Goal: Task Accomplishment & Management: Use online tool/utility

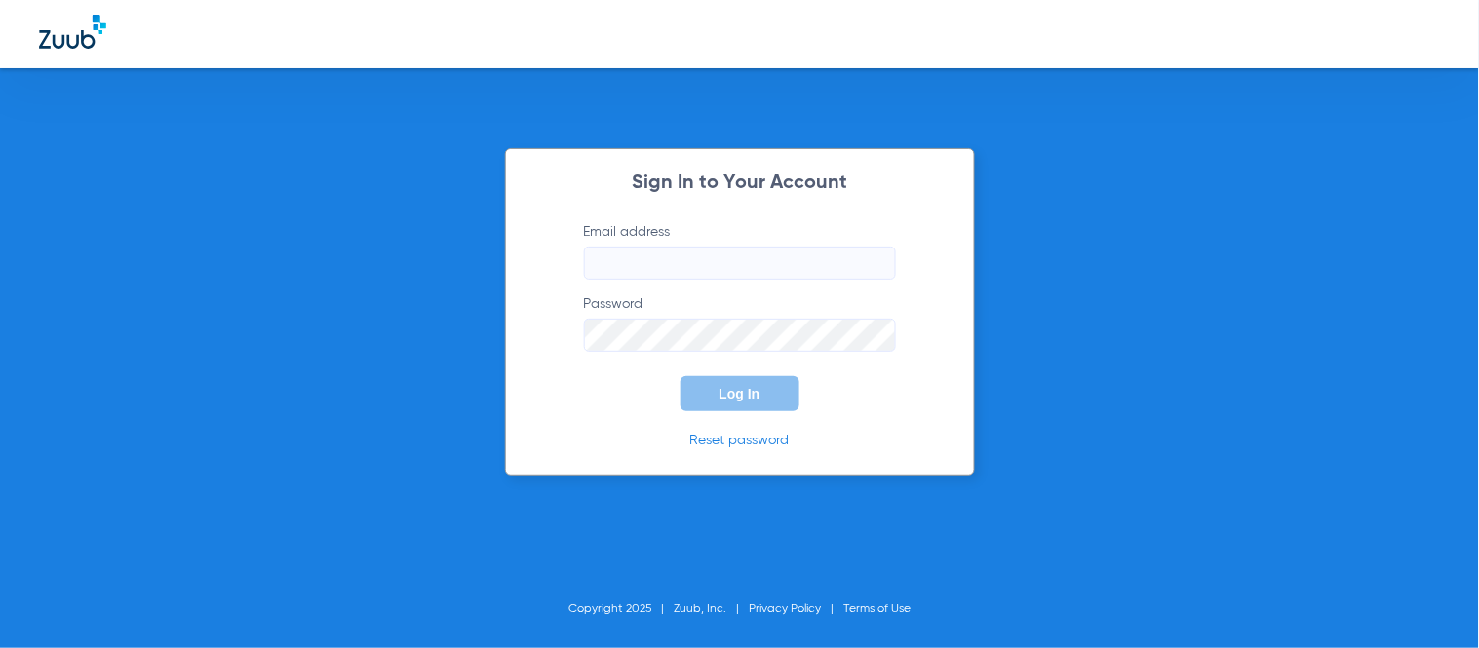
type input "[EMAIL_ADDRESS][DOMAIN_NAME]"
click at [725, 404] on button "Log In" at bounding box center [739, 393] width 119 height 35
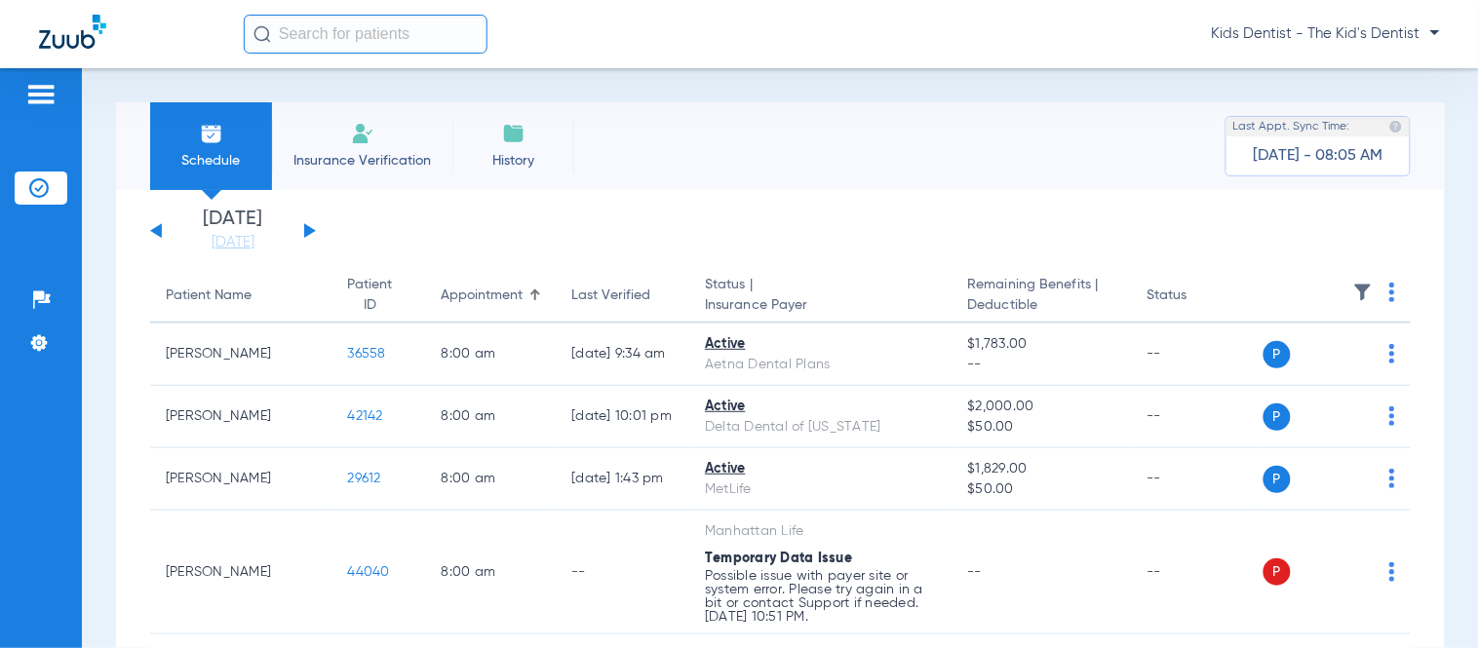
click at [304, 231] on button at bounding box center [310, 230] width 12 height 15
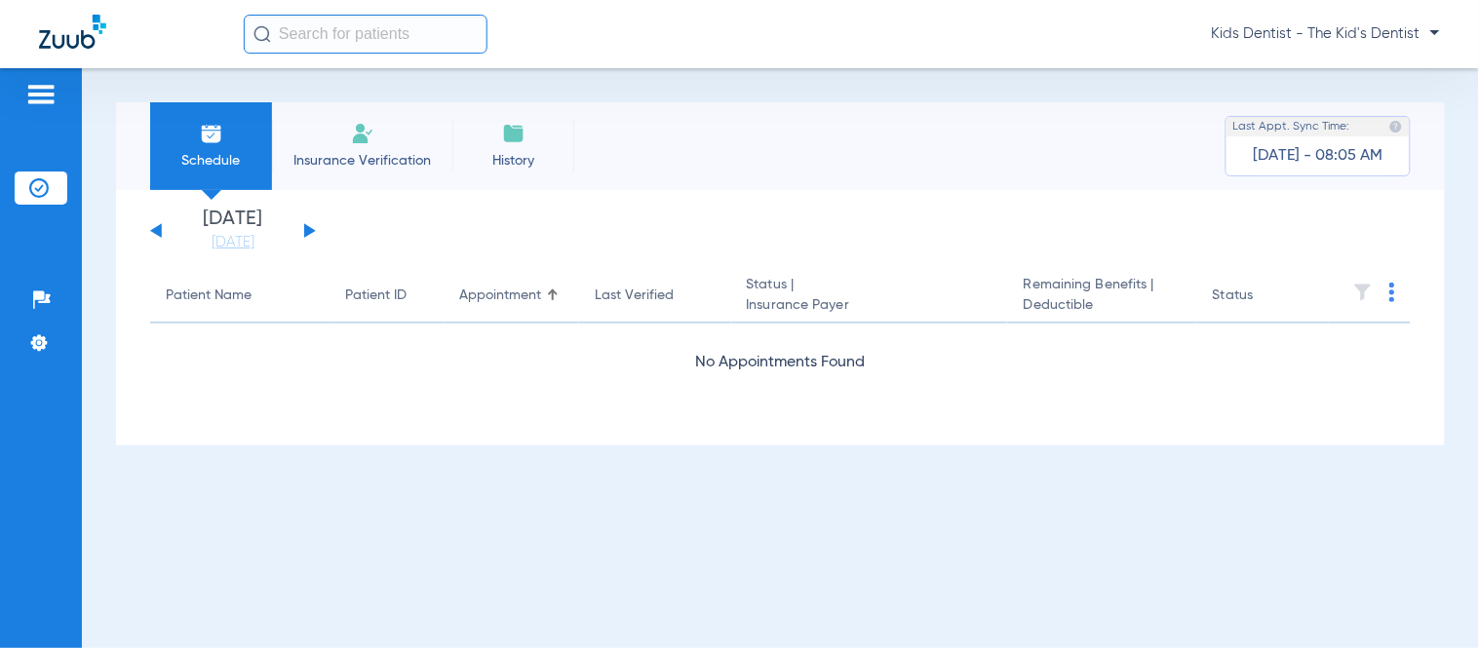
click at [304, 231] on button at bounding box center [310, 230] width 12 height 15
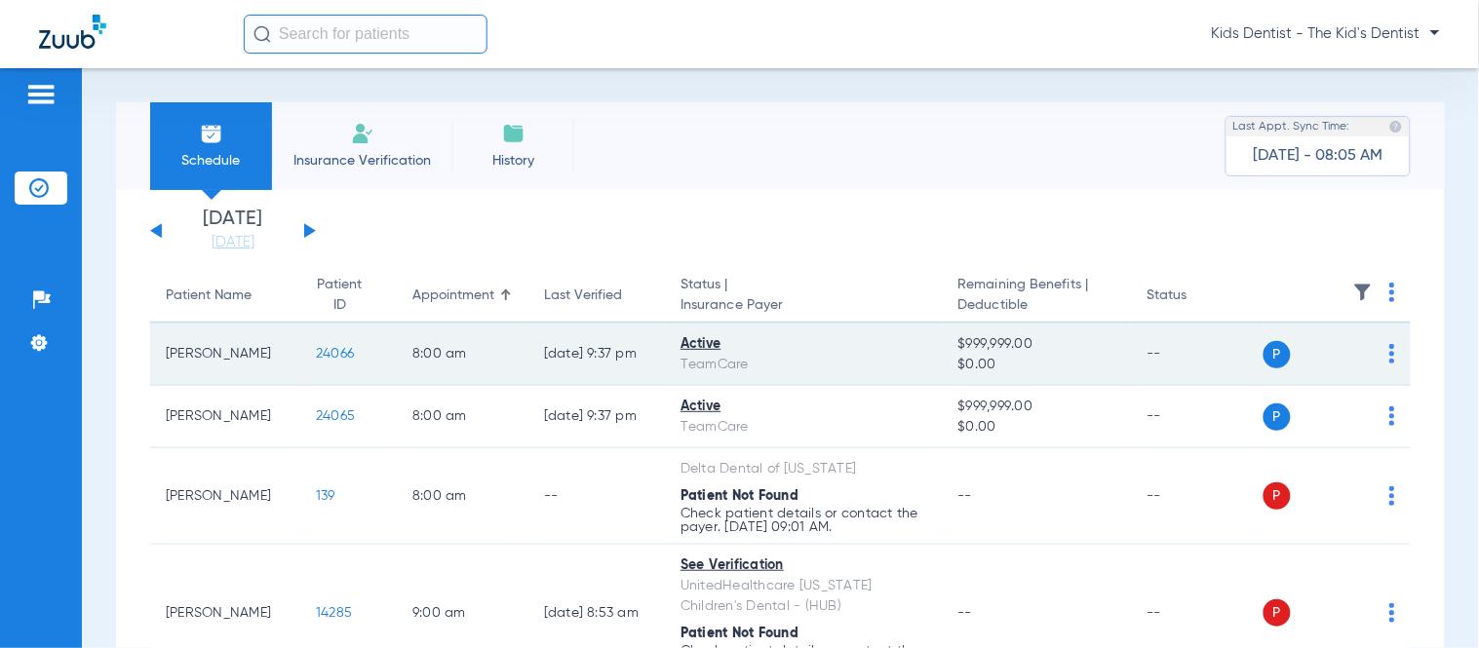
scroll to position [108, 0]
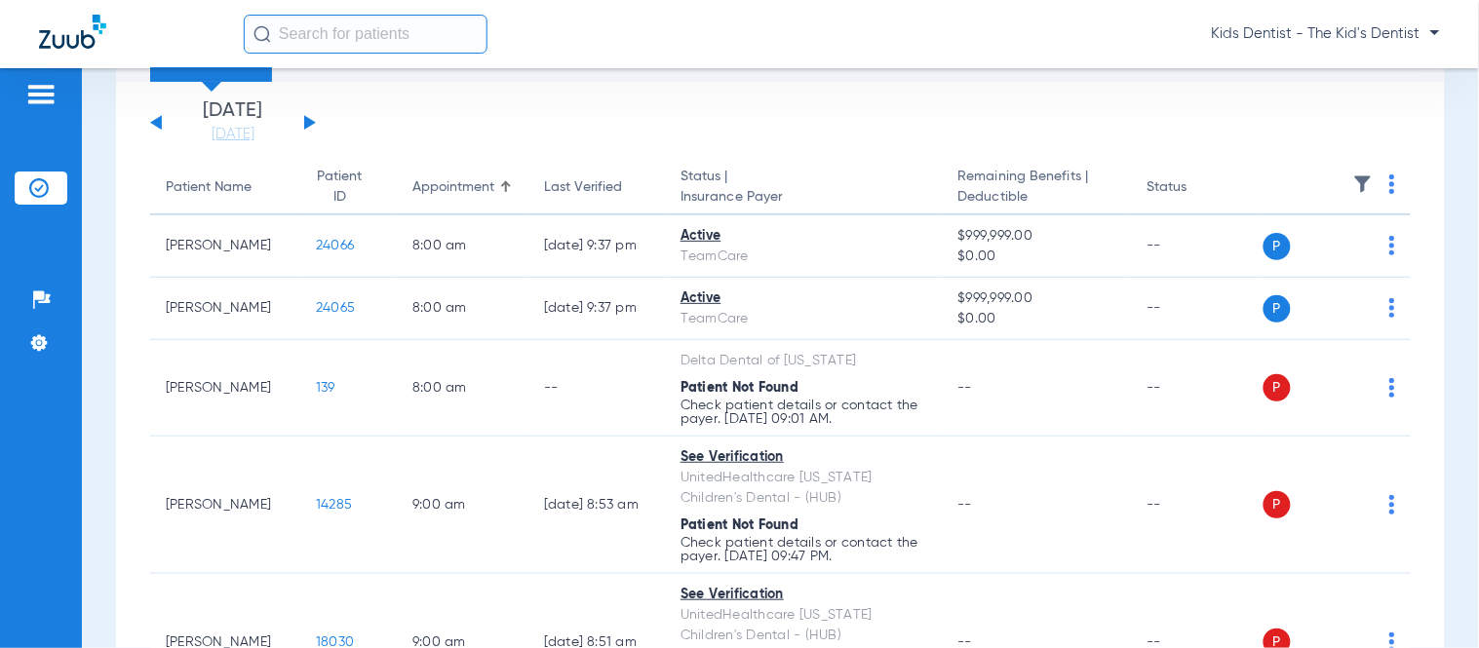
click at [1372, 183] on th at bounding box center [1337, 188] width 148 height 55
click at [1382, 185] on th at bounding box center [1337, 188] width 148 height 55
click at [1389, 181] on img at bounding box center [1392, 183] width 6 height 19
click at [1279, 263] on span "Verify All" at bounding box center [1303, 261] width 122 height 14
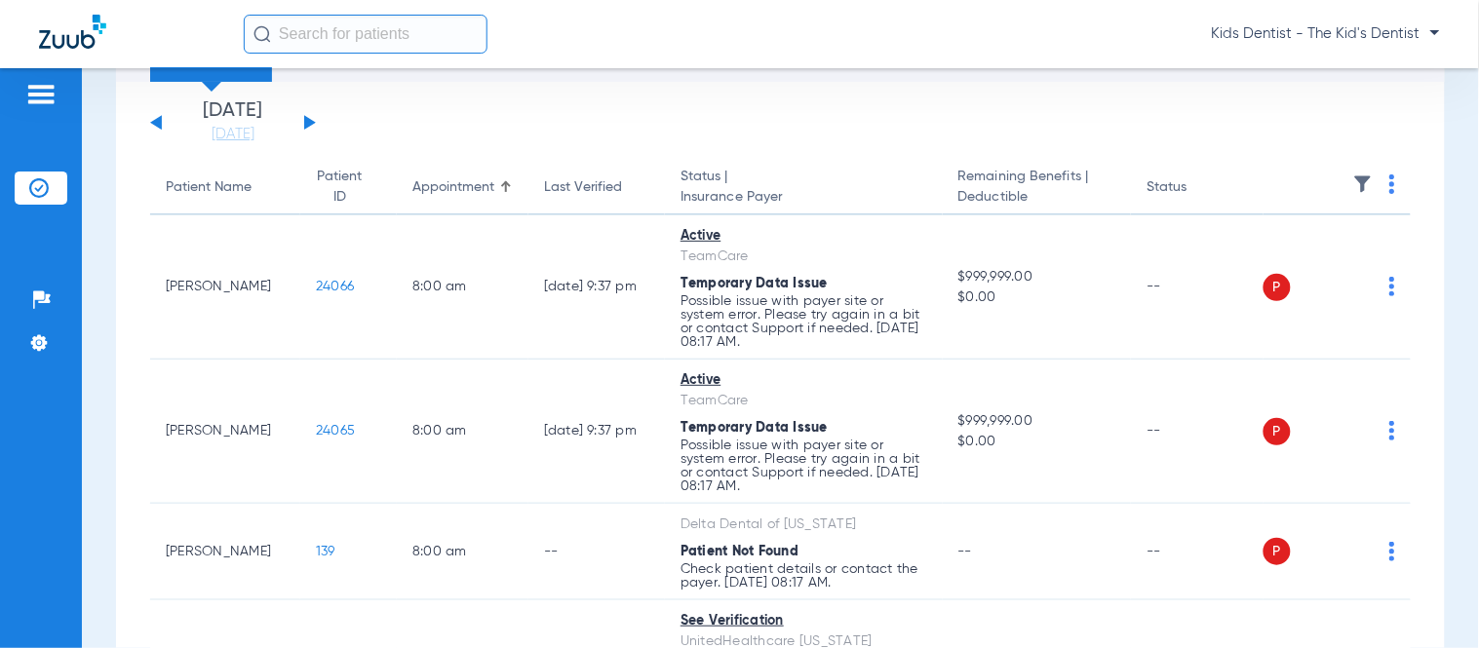
click at [1389, 198] on app-actions at bounding box center [1392, 187] width 6 height 26
click at [1368, 190] on th at bounding box center [1337, 188] width 148 height 55
click at [1380, 193] on th at bounding box center [1337, 188] width 148 height 55
click at [1389, 185] on img at bounding box center [1392, 183] width 6 height 19
drag, startPoint x: 1369, startPoint y: 190, endPoint x: 1295, endPoint y: 268, distance: 107.6
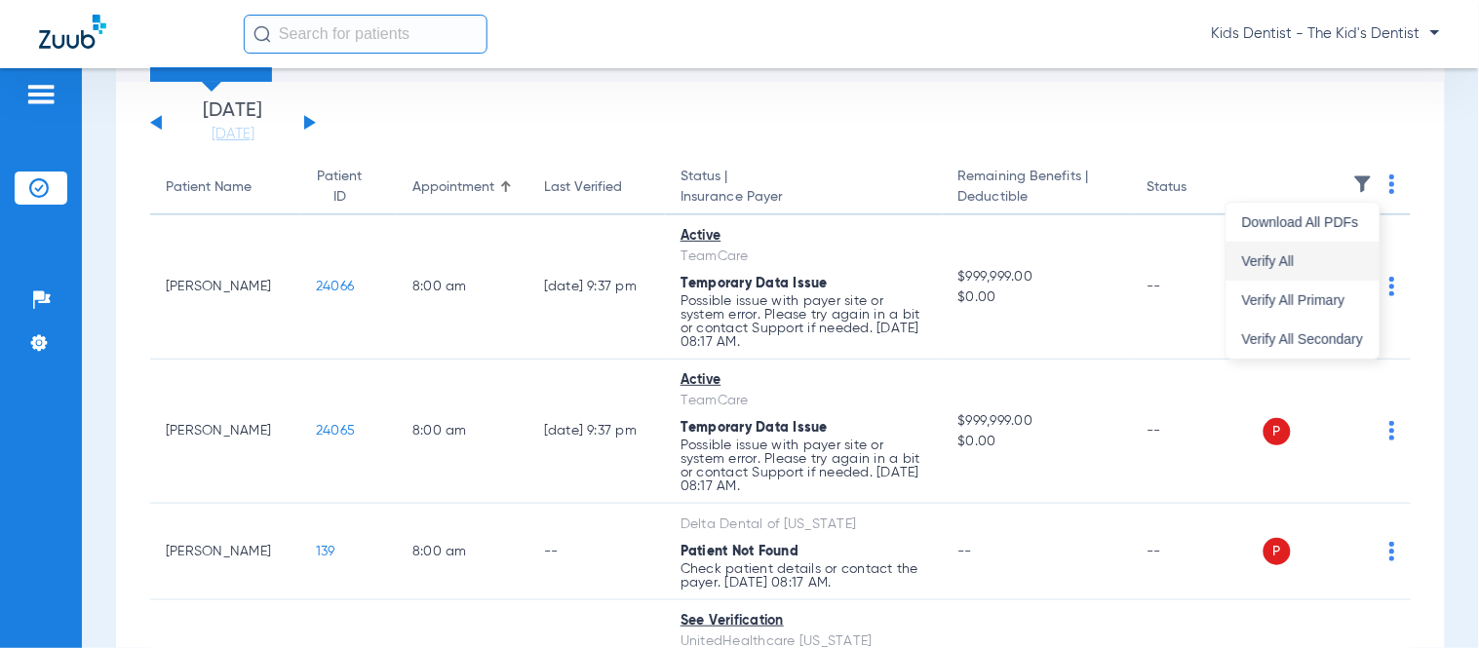
click at [1295, 268] on div "Download All PDFs Verify All Verify All Primary Verify All Secondary" at bounding box center [1302, 281] width 153 height 156
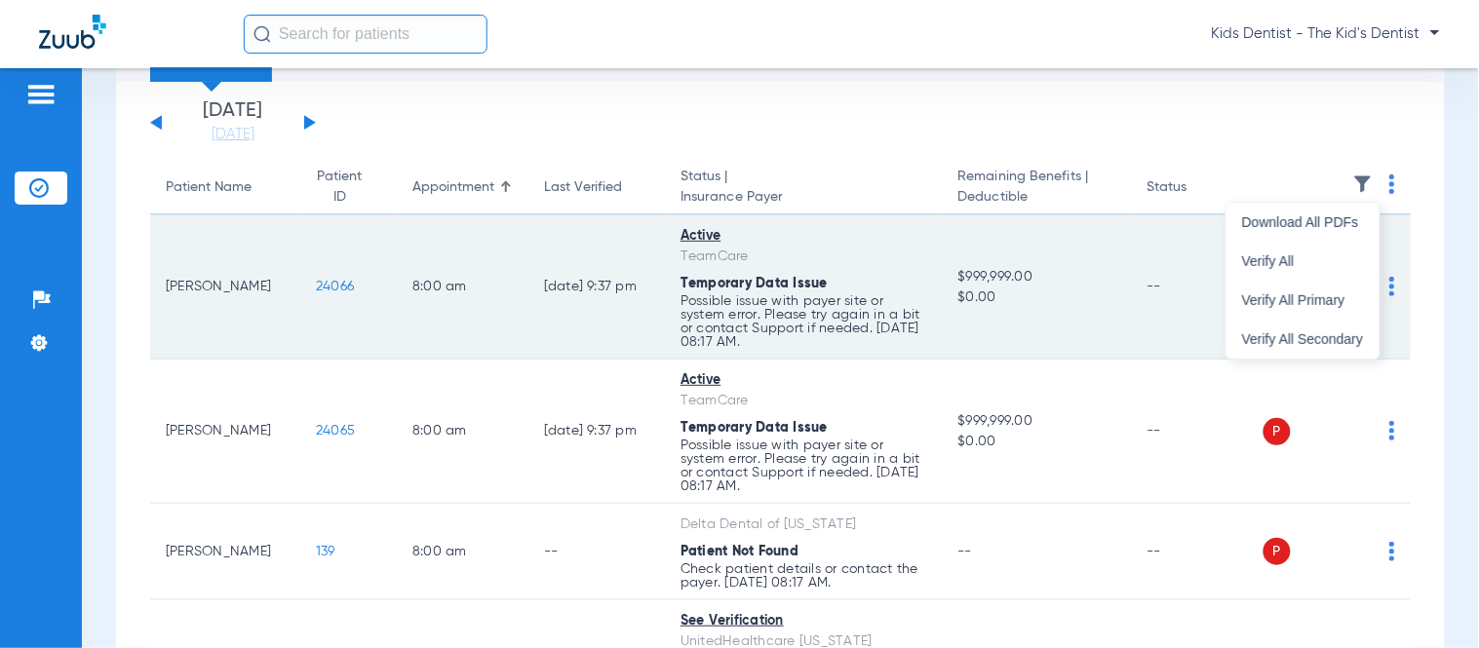
click at [1295, 268] on td "P S" at bounding box center [1337, 287] width 148 height 144
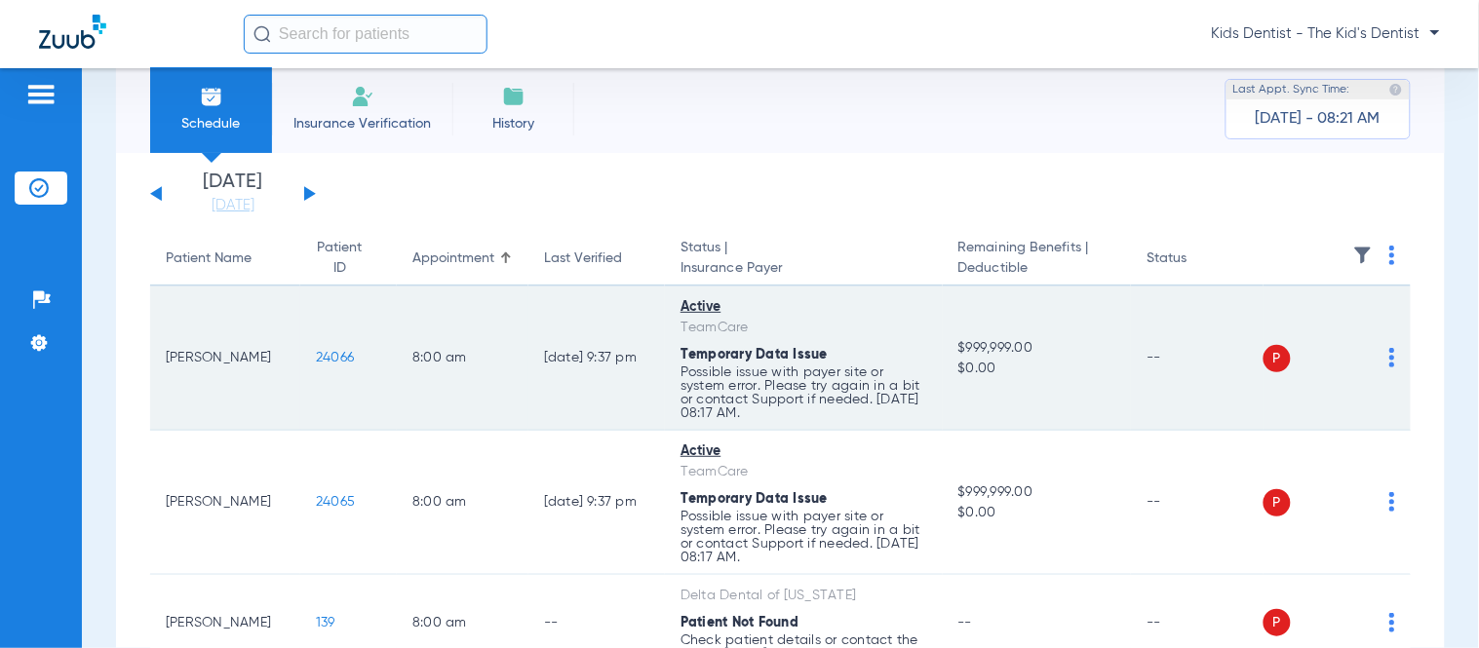
scroll to position [0, 0]
